Goal: Information Seeking & Learning: Learn about a topic

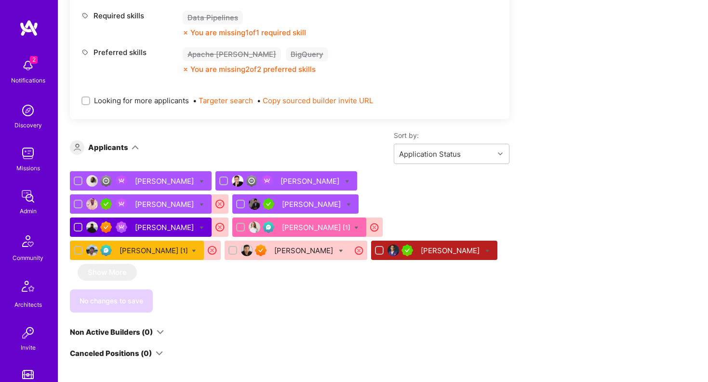
scroll to position [224, 0]
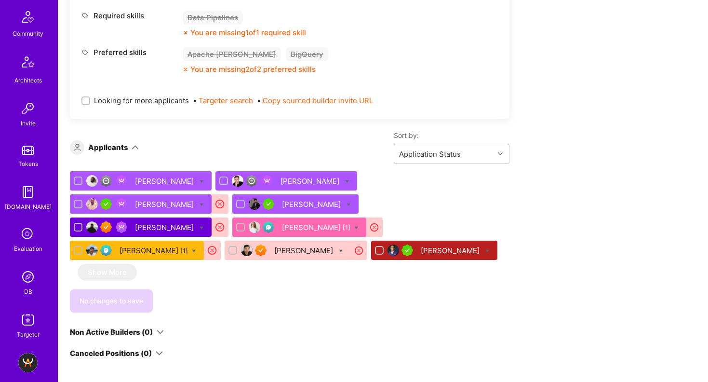
click at [282, 229] on div "[PERSON_NAME] [1]" at bounding box center [316, 227] width 68 height 10
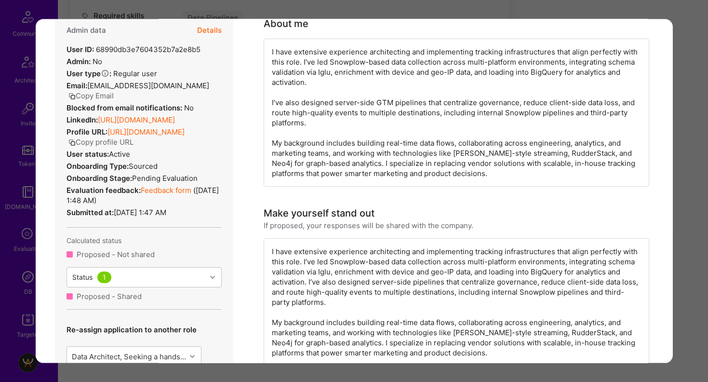
scroll to position [138, 0]
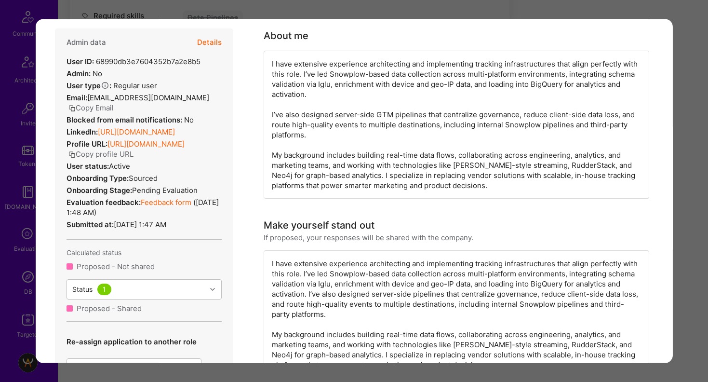
click at [155, 131] on link "[URL][DOMAIN_NAME]" at bounding box center [135, 131] width 77 height 9
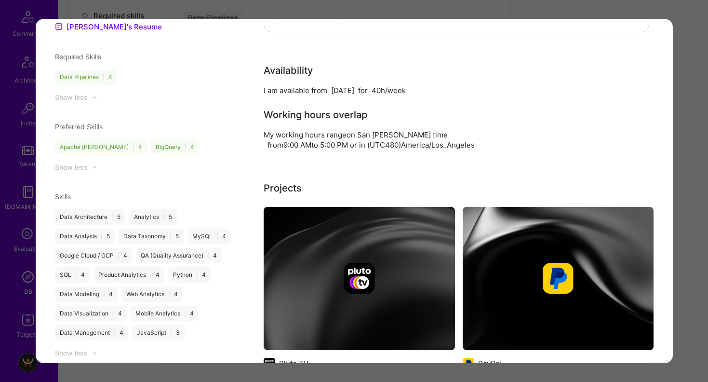
scroll to position [1167, 0]
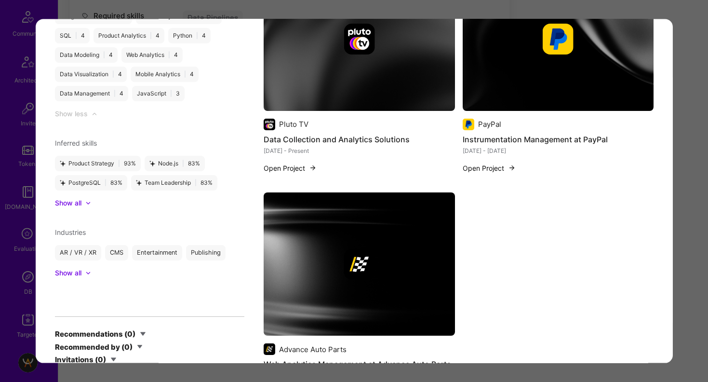
click at [22, 86] on div "Application 6 of 9 Builder Missing Requirements Rate $ 60 - $ 80 User set $ 125…" at bounding box center [354, 191] width 708 height 382
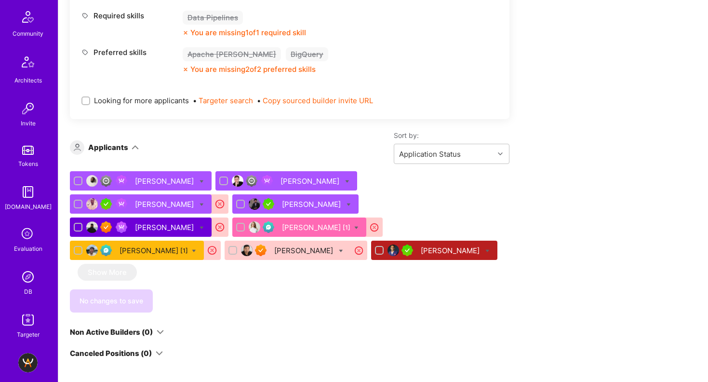
click at [188, 245] on div "[PERSON_NAME] [1]" at bounding box center [154, 250] width 68 height 10
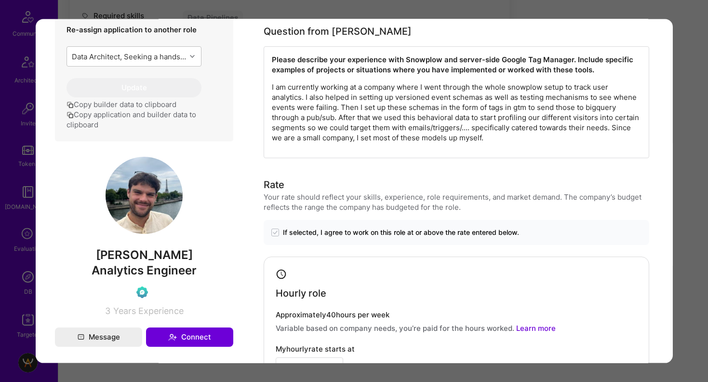
scroll to position [354, 0]
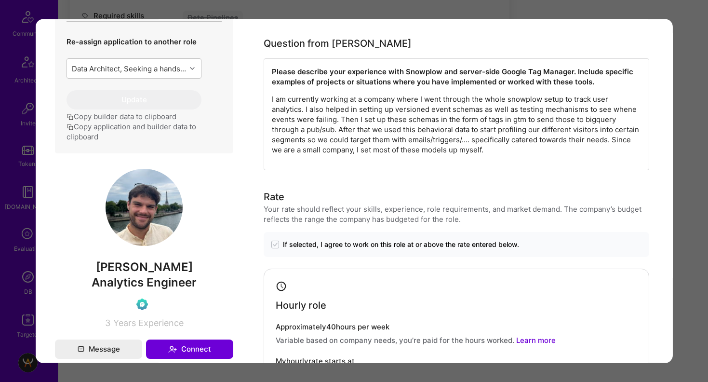
click at [19, 146] on div "Application 7 of 9 Builder Missing Requirements Availability Min. 40 hours per …" at bounding box center [354, 191] width 708 height 382
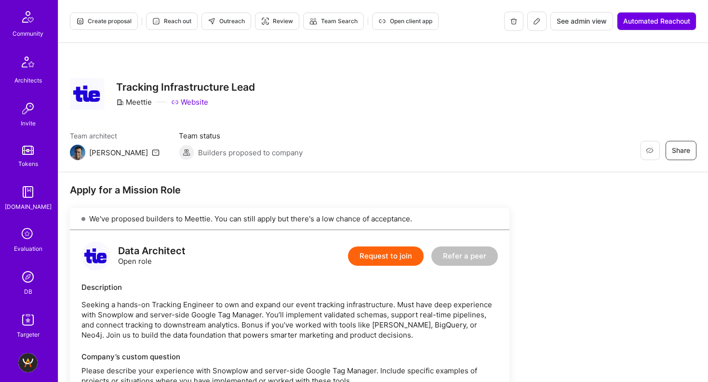
click at [169, 88] on h3 "Tracking Infrastructure Lead" at bounding box center [185, 87] width 139 height 12
copy h3 "Tracking Infrastructure Lead"
click at [136, 96] on div "Tracking Infrastructure Lead Meettie Website" at bounding box center [185, 94] width 139 height 35
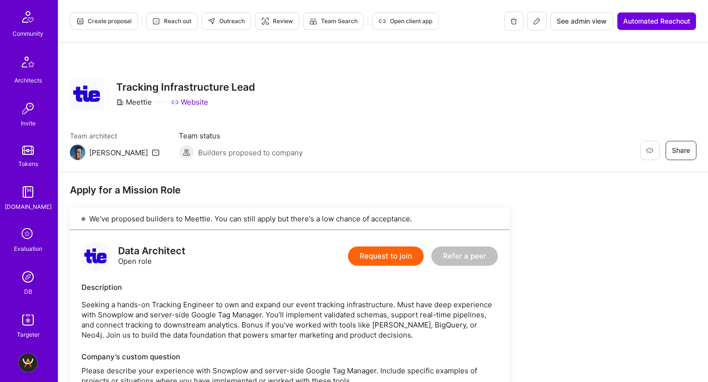
click at [136, 96] on div "Tracking Infrastructure Lead Meettie Website" at bounding box center [185, 94] width 139 height 35
click at [134, 102] on div "Meettie" at bounding box center [134, 102] width 36 height 10
copy div "Meettie"
